Goal: Navigation & Orientation: Find specific page/section

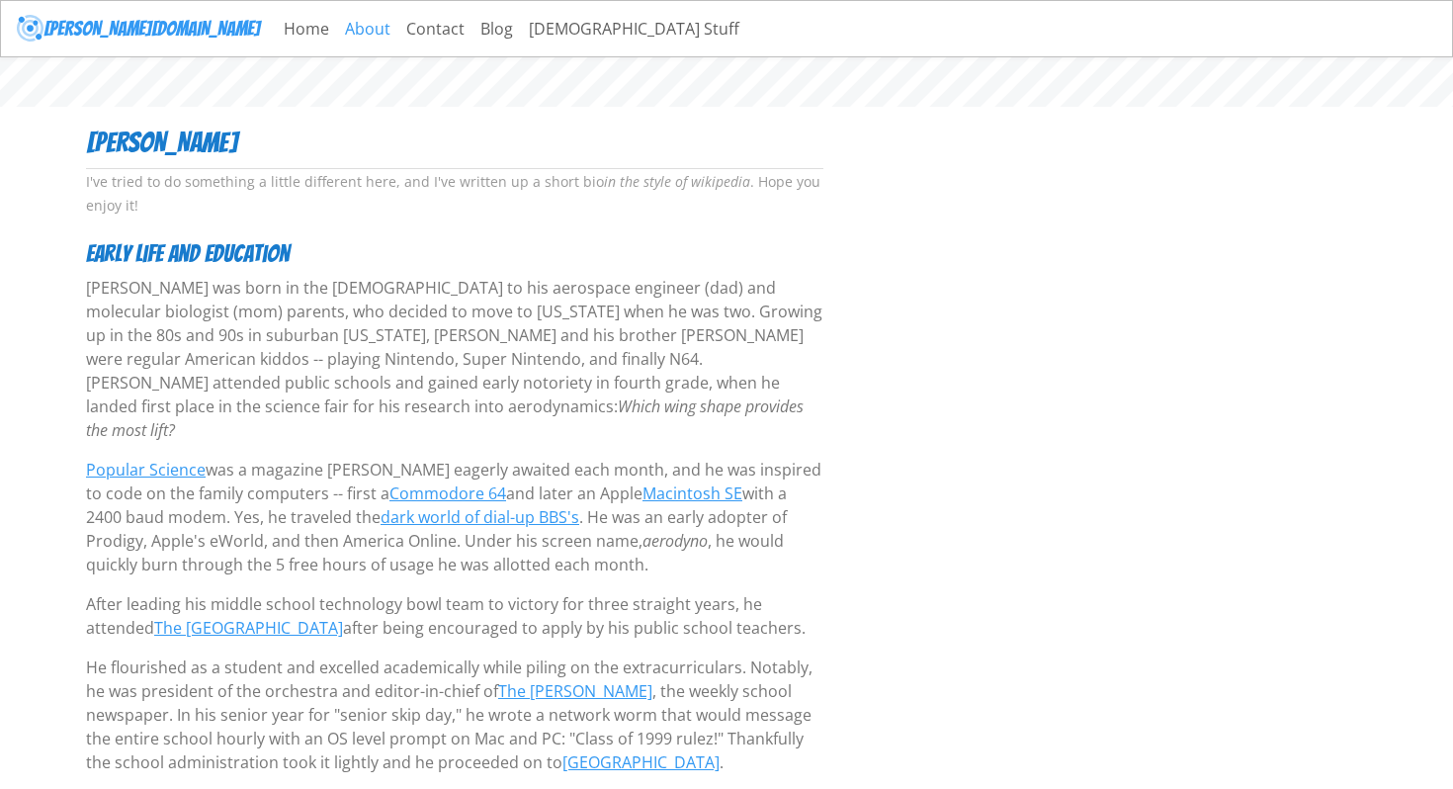
click at [337, 28] on link "About" at bounding box center [367, 29] width 61 height 40
click at [472, 29] on link "Blog" at bounding box center [496, 29] width 48 height 40
